Goal: Check status: Check status

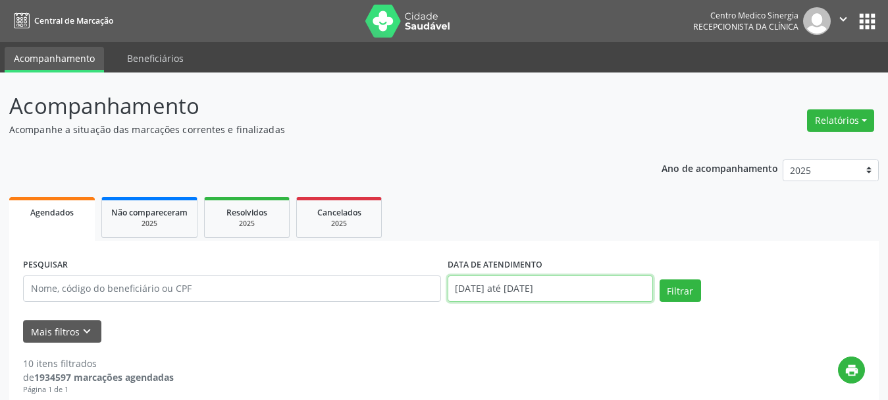
click at [595, 296] on input "[DATE] até [DATE]" at bounding box center [550, 288] width 205 height 26
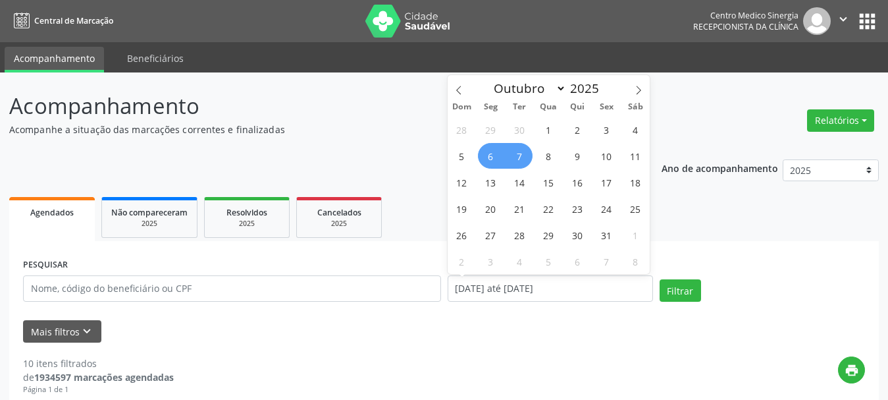
click at [521, 159] on span "7" at bounding box center [520, 156] width 26 height 26
type input "[DATE]"
click at [560, 163] on div "28 29 30 1 2 3 4 5 6 7 8 9 10 11 12 13 14 15 16 17 18 19 20 21 22 23 24 25 26 2…" at bounding box center [549, 195] width 203 height 158
click at [577, 162] on span "9" at bounding box center [578, 156] width 26 height 26
select select "9"
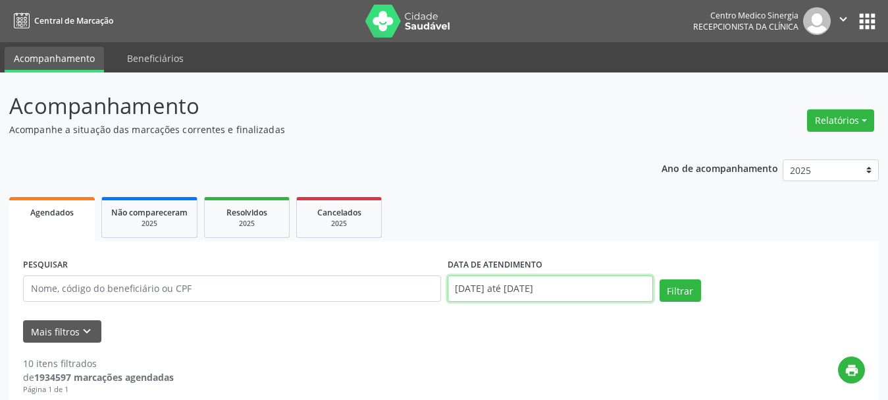
click at [597, 279] on input "[DATE] até [DATE]" at bounding box center [550, 288] width 205 height 26
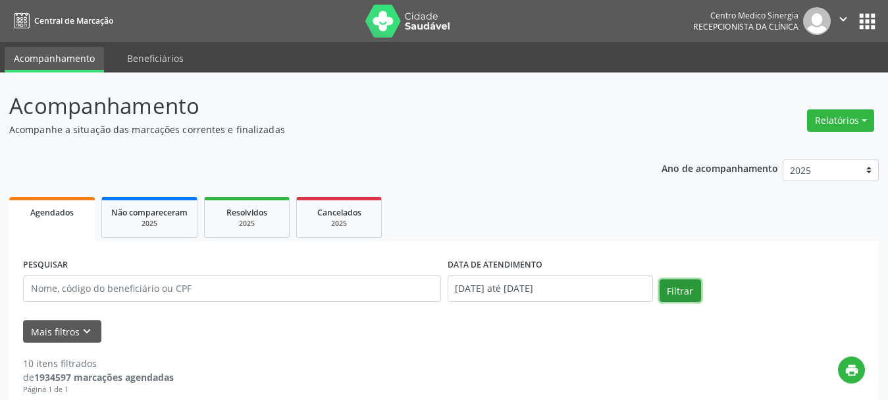
click at [682, 289] on button "Filtrar" at bounding box center [680, 290] width 41 height 22
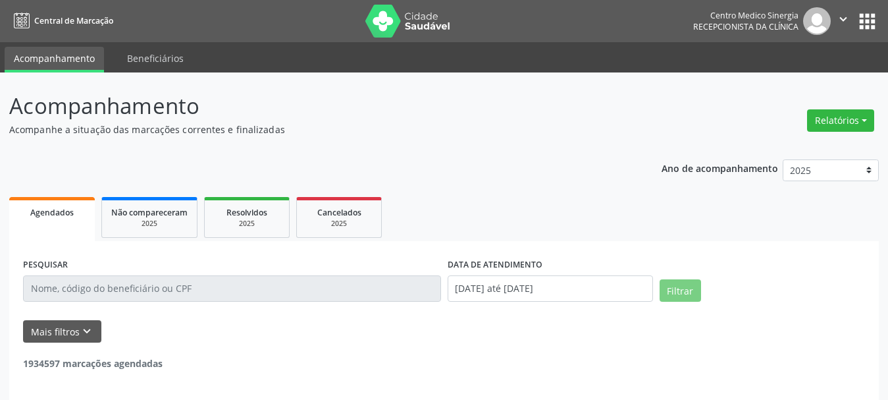
scroll to position [50, 0]
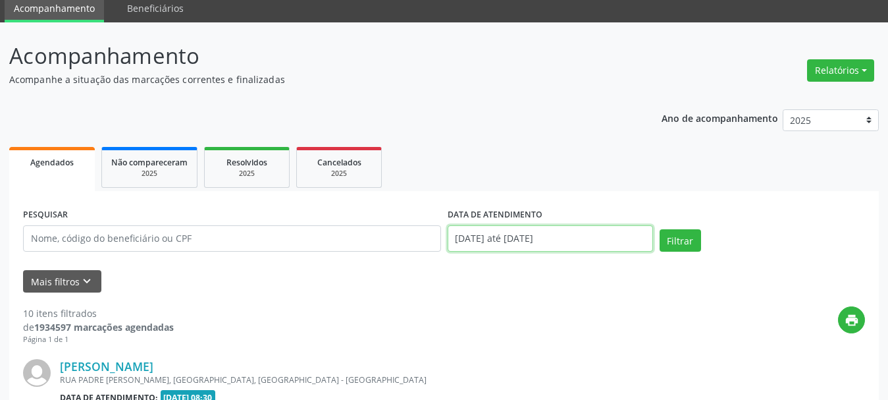
click at [607, 242] on input "[DATE] até [DATE]" at bounding box center [550, 238] width 205 height 26
click at [572, 291] on div "Mais filtros keyboard_arrow_down" at bounding box center [444, 281] width 849 height 23
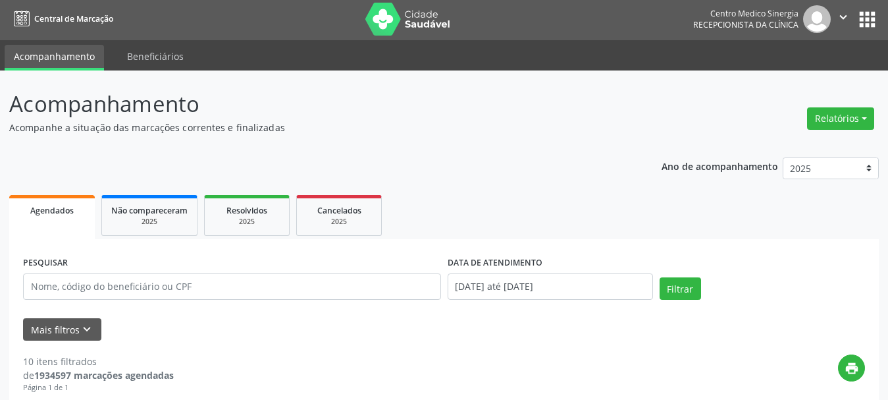
scroll to position [0, 0]
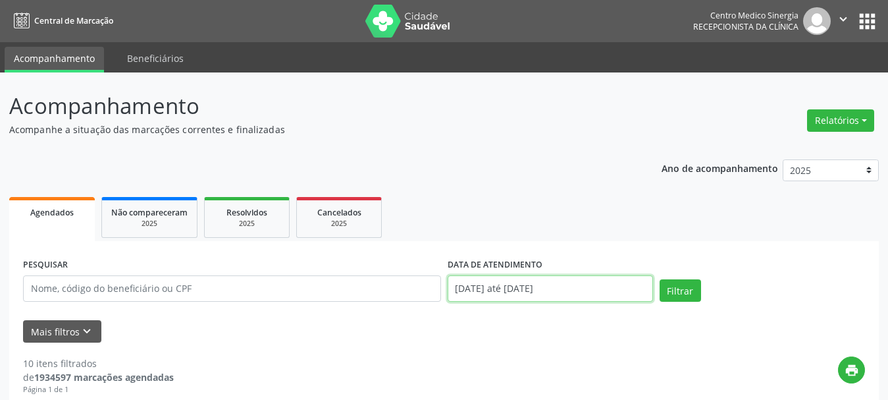
click at [566, 277] on input "[DATE] até [DATE]" at bounding box center [550, 288] width 205 height 26
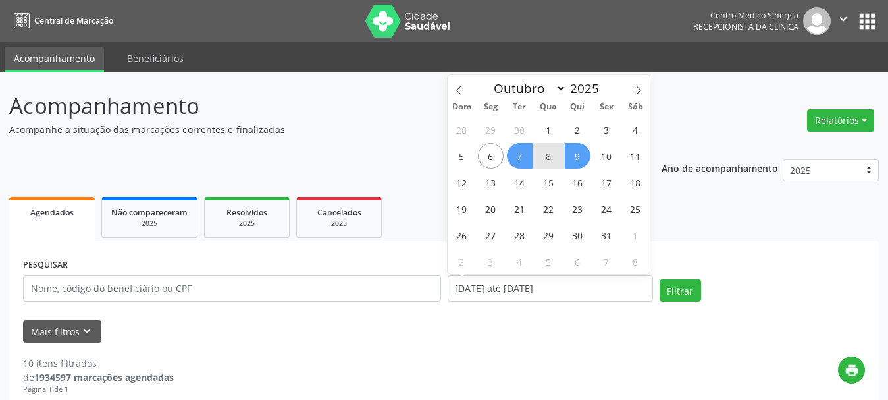
click at [575, 159] on span "9" at bounding box center [578, 156] width 26 height 26
type input "09/10/2025"
click at [523, 155] on span "7" at bounding box center [520, 156] width 26 height 26
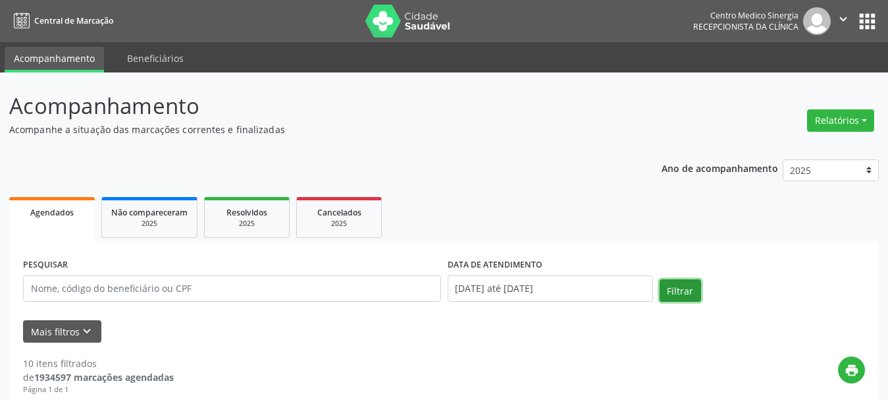
click at [665, 283] on button "Filtrar" at bounding box center [680, 290] width 41 height 22
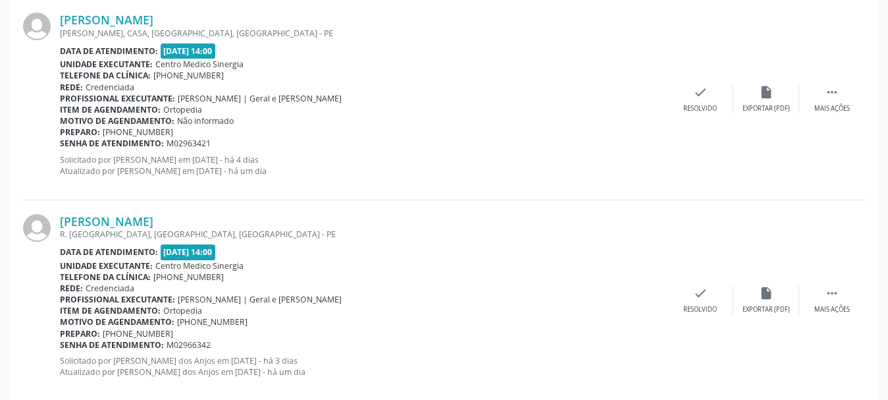
scroll to position [2027, 0]
